Goal: Task Accomplishment & Management: Manage account settings

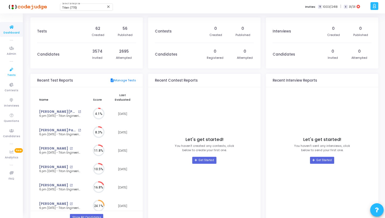
click at [15, 69] on icon at bounding box center [11, 69] width 11 height 7
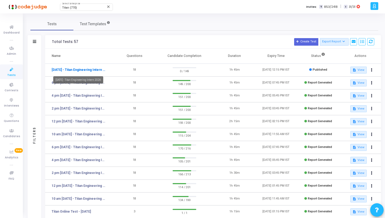
click at [80, 70] on link "[DATE] - Titan Engineering Intern 2026" at bounding box center [79, 69] width 54 height 5
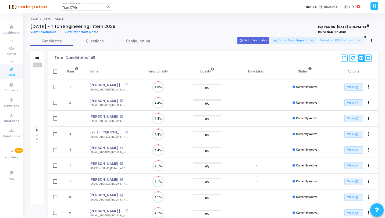
scroll to position [11, 14]
click at [38, 57] on icon at bounding box center [36, 57] width 3 height 3
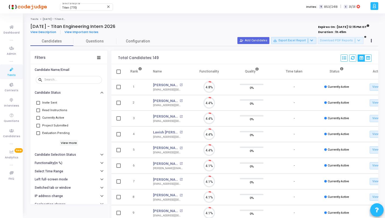
click at [53, 118] on span "Currently Active" at bounding box center [53, 118] width 22 height 6
click at [38, 120] on input "Currently Active" at bounding box center [38, 120] width 0 height 0
checkbox input "true"
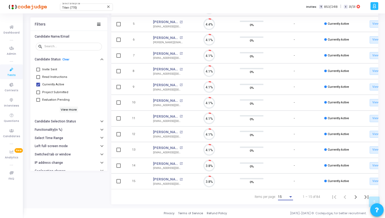
click at [287, 195] on div "15" at bounding box center [283, 197] width 10 height 4
click at [287, 198] on span "50" at bounding box center [285, 194] width 15 height 10
click at [180, 115] on icon at bounding box center [180, 116] width 2 height 2
click at [354, 197] on div at bounding box center [192, 109] width 385 height 218
click at [354, 197] on icon "Next page" at bounding box center [356, 197] width 8 height 8
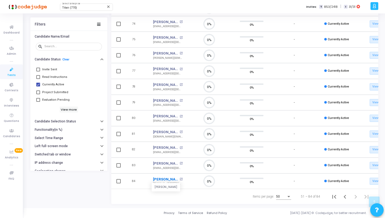
click at [163, 177] on link "[PERSON_NAME]" at bounding box center [165, 179] width 25 height 5
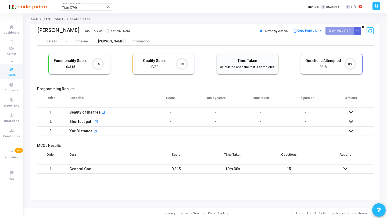
click at [107, 42] on div "[PERSON_NAME]" at bounding box center [111, 41] width 30 height 4
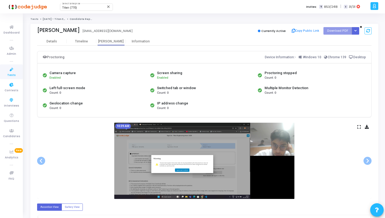
click at [13, 73] on span "Tests" at bounding box center [11, 75] width 8 height 5
